Goal: Task Accomplishment & Management: Use online tool/utility

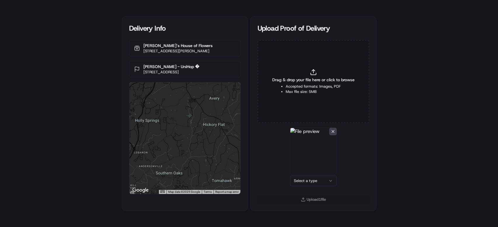
click at [319, 184] on body "Delivery Info [PERSON_NAME]‘s House of Flowers [STREET_ADDRESS][PERSON_NAME] [P…" at bounding box center [249, 113] width 498 height 227
click at [317, 199] on button "Upload 1 file" at bounding box center [313, 199] width 112 height 8
